Goal: Task Accomplishment & Management: Use online tool/utility

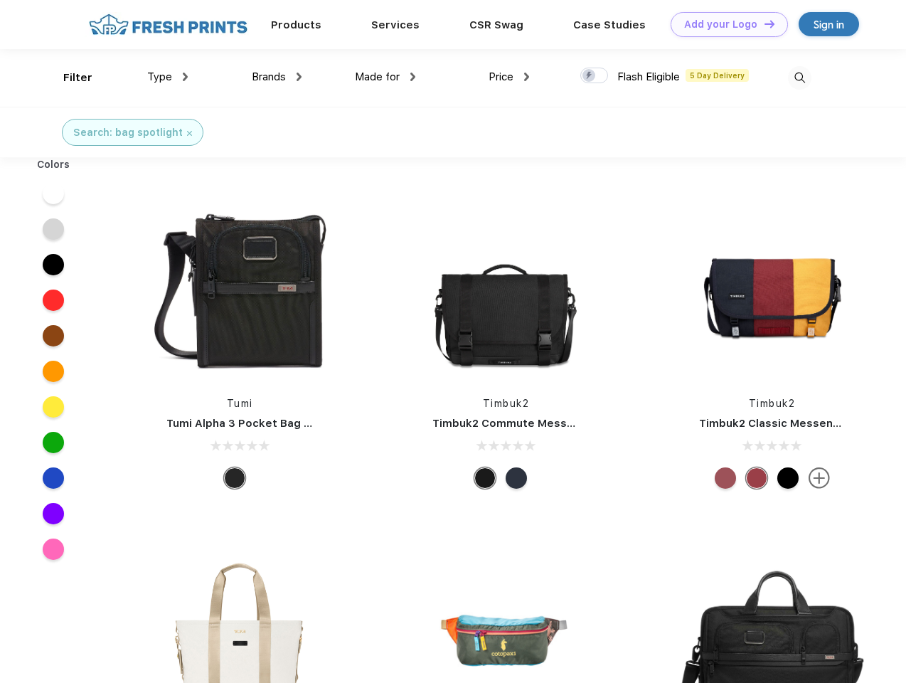
click at [724, 24] on link "Add your Logo Design Tool" at bounding box center [729, 24] width 117 height 25
click at [0, 0] on div "Design Tool" at bounding box center [0, 0] width 0 height 0
click at [763, 23] on link "Add your Logo Design Tool" at bounding box center [729, 24] width 117 height 25
click at [68, 78] on div "Filter" at bounding box center [77, 78] width 29 height 16
click at [168, 77] on span "Type" at bounding box center [159, 76] width 25 height 13
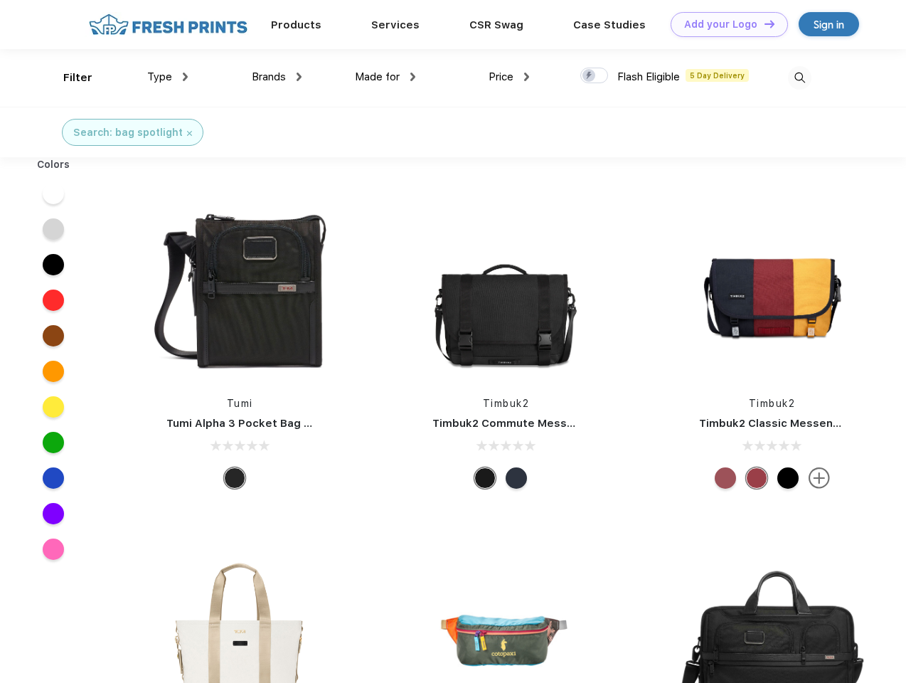
click at [277, 77] on span "Brands" at bounding box center [269, 76] width 34 height 13
click at [386, 77] on span "Made for" at bounding box center [377, 76] width 45 height 13
click at [509, 77] on span "Price" at bounding box center [501, 76] width 25 height 13
click at [595, 76] on div at bounding box center [594, 76] width 28 height 16
click at [590, 76] on input "checkbox" at bounding box center [584, 71] width 9 height 9
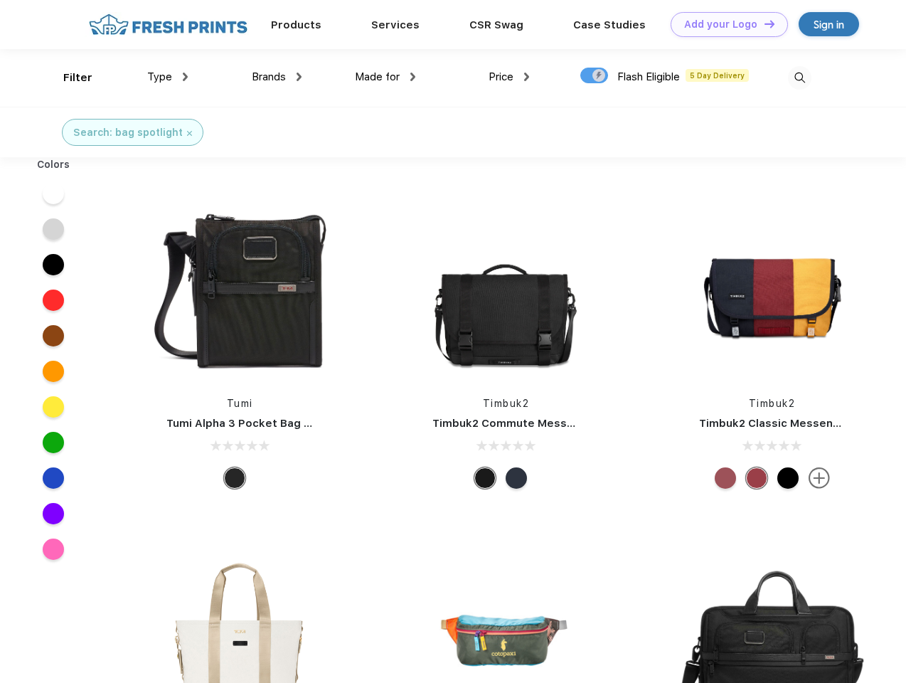
click at [799, 78] on img at bounding box center [799, 77] width 23 height 23
